Goal: Task Accomplishment & Management: Complete application form

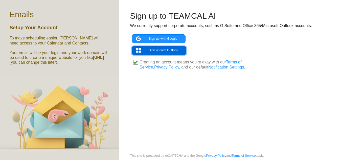
click at [176, 51] on link "Sign up with Outlook" at bounding box center [159, 50] width 55 height 9
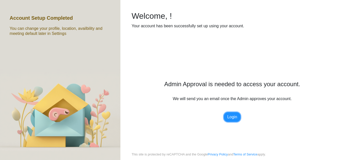
click at [236, 118] on link "Login" at bounding box center [232, 117] width 16 height 10
